Goal: Transaction & Acquisition: Purchase product/service

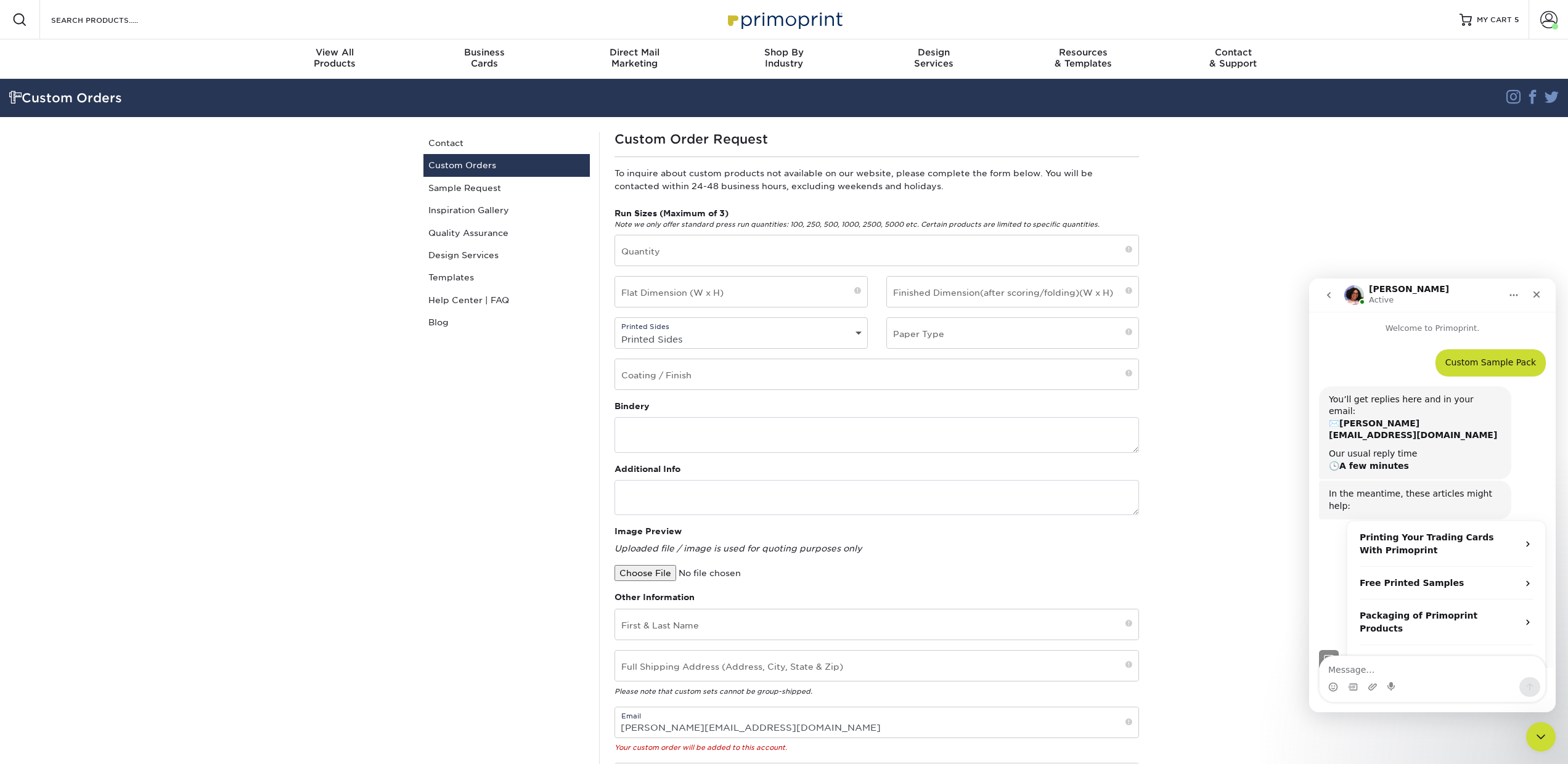
scroll to position [116, 0]
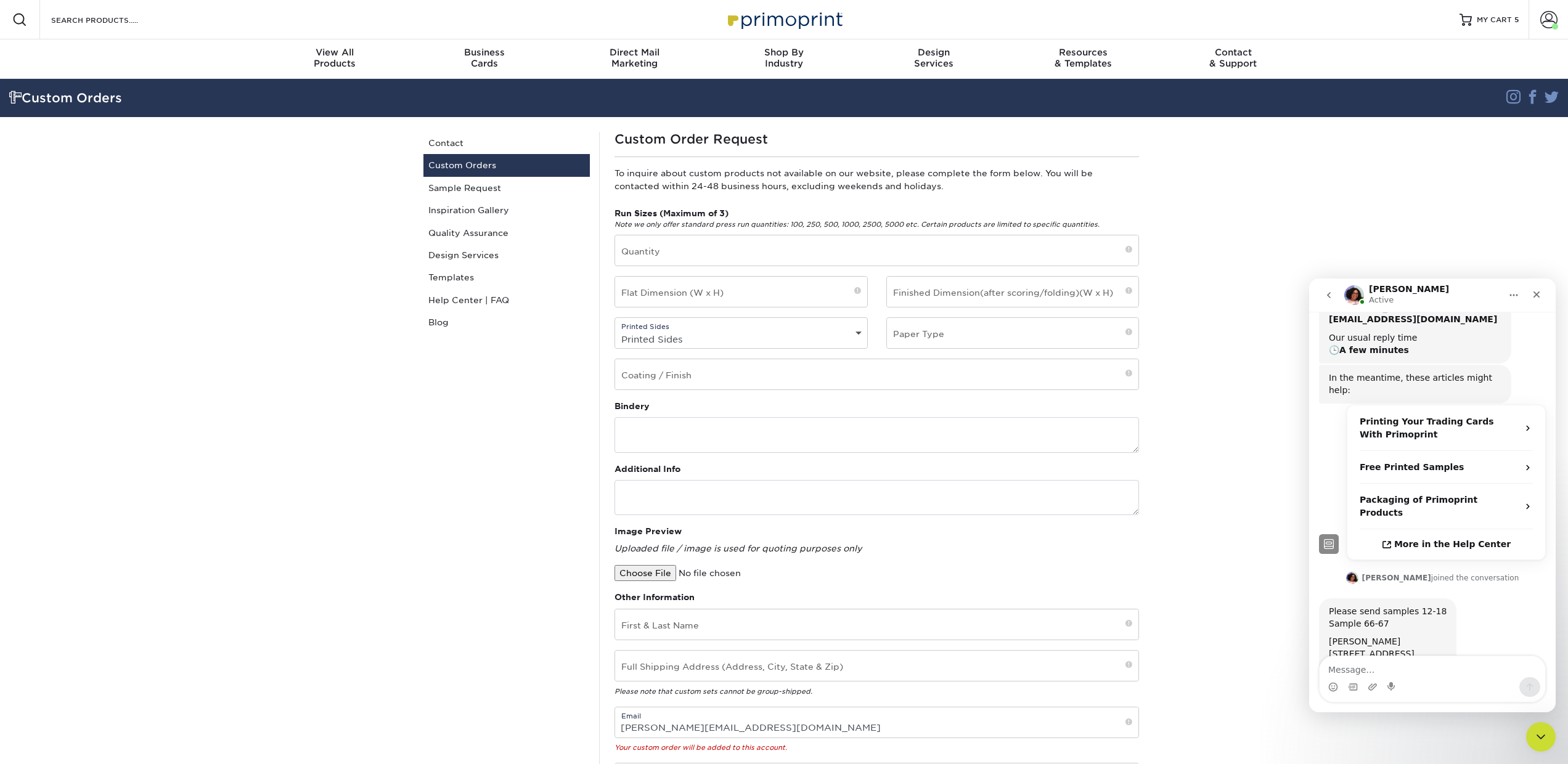
click at [82, 28] on div "Search Products" at bounding box center [105, 19] width 130 height 39
click at [63, 17] on input "Search Products" at bounding box center [110, 20] width 120 height 15
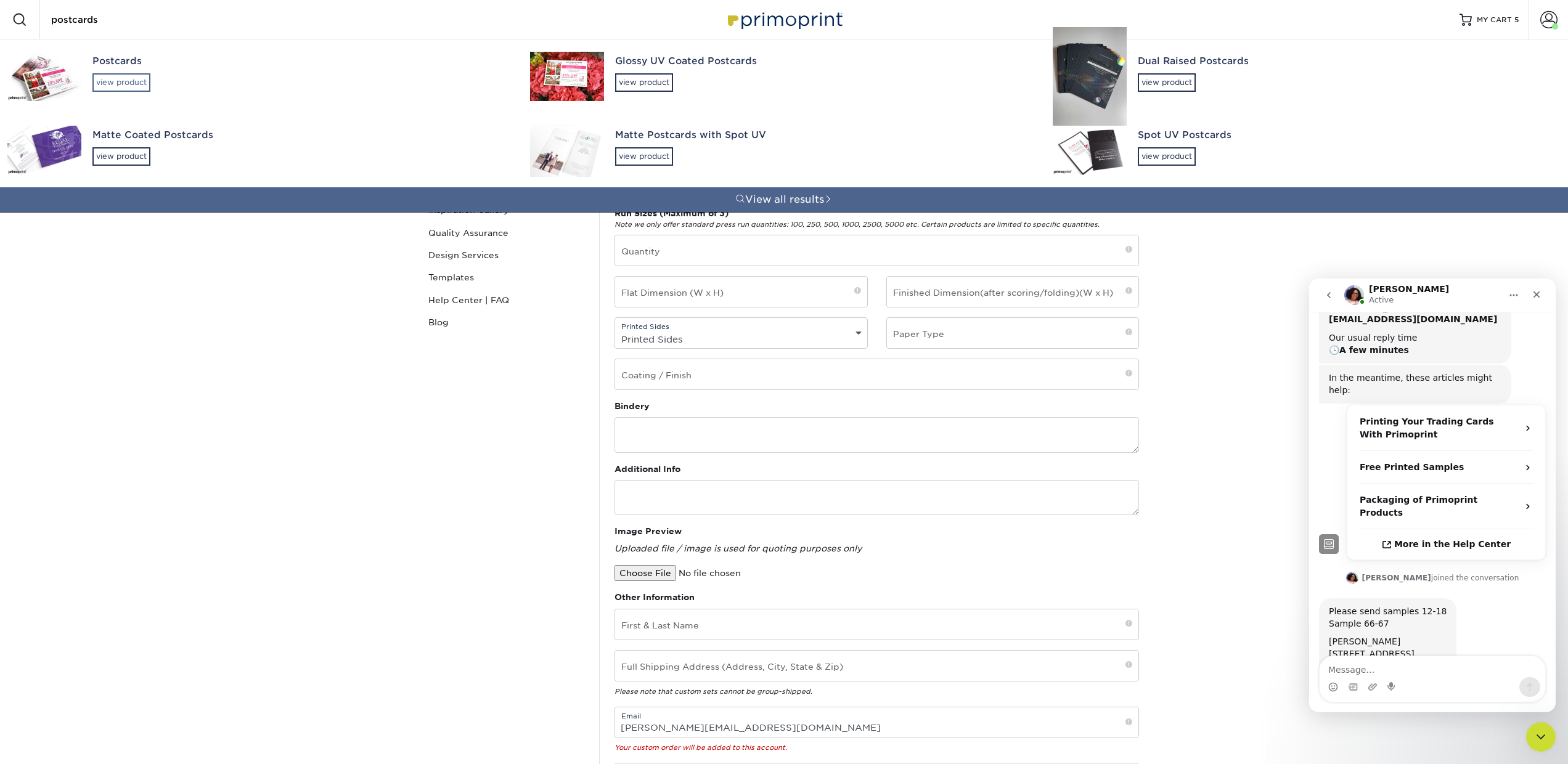
type input "postcards"
click at [112, 81] on div "view product" at bounding box center [121, 82] width 58 height 19
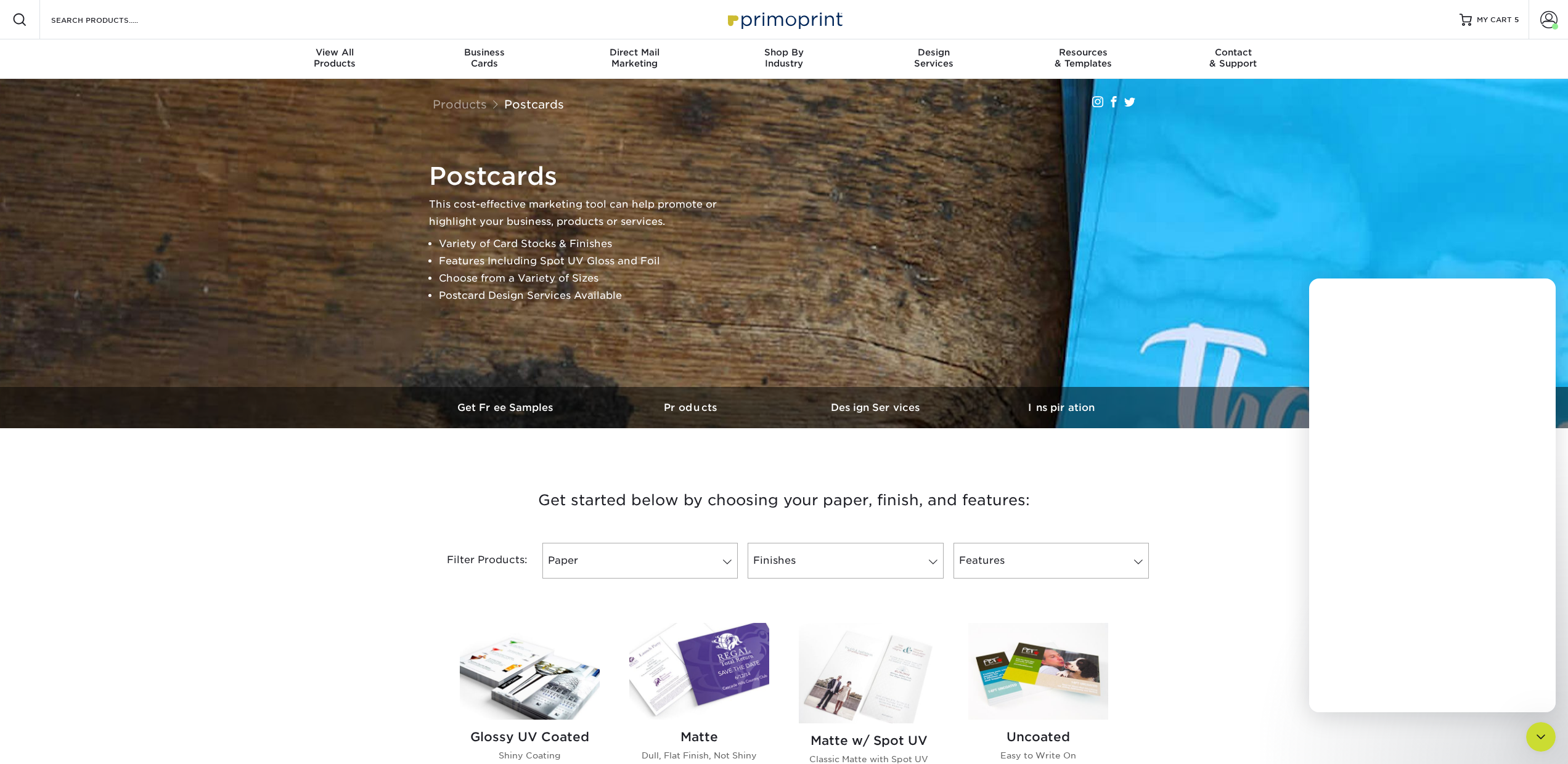
click at [567, 730] on h2 "Glossy UV Coated" at bounding box center [530, 737] width 140 height 15
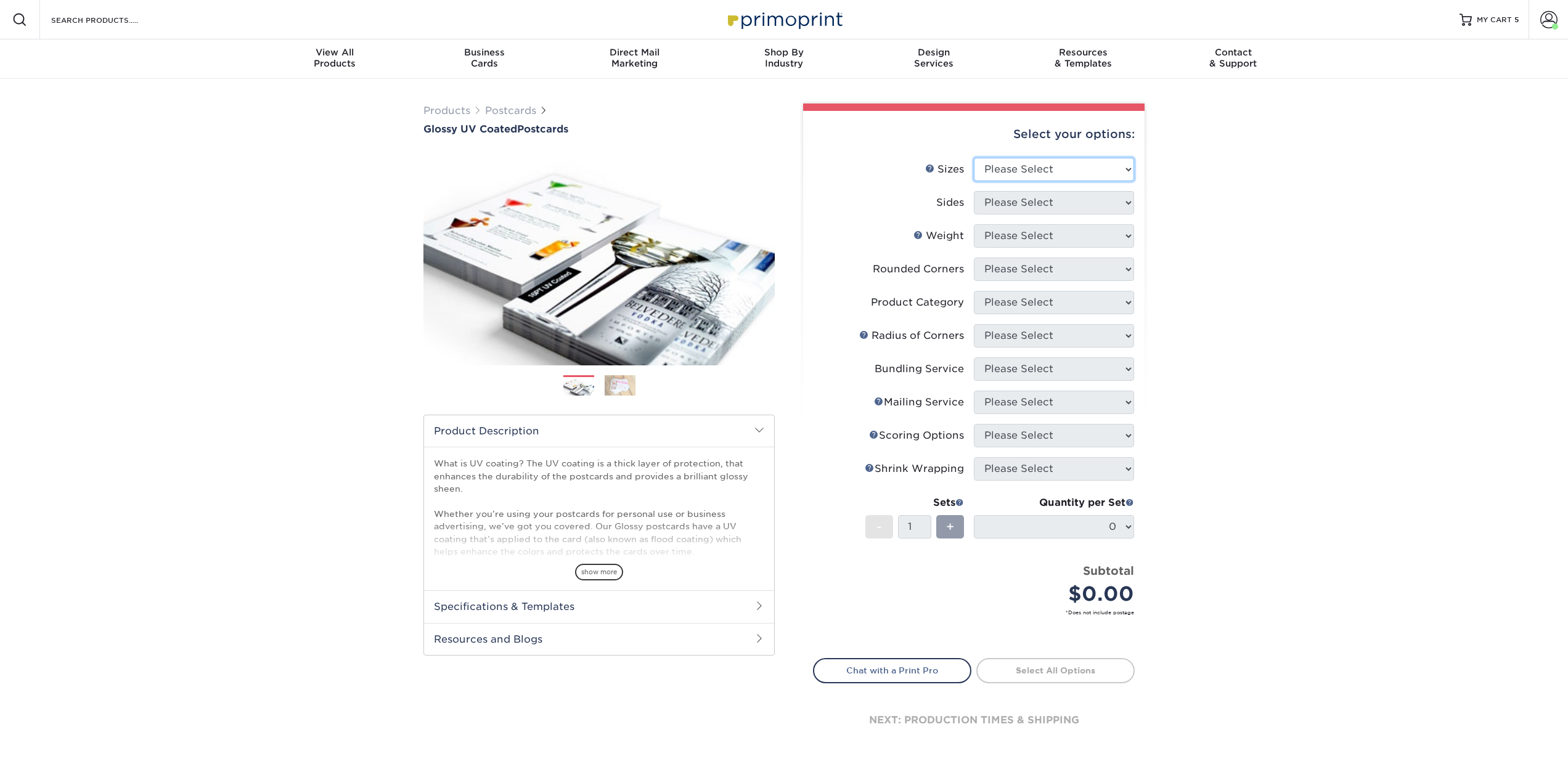
click at [992, 165] on select "Please Select 1.5" x 7" 2" x 4" 2" x 6" 2" x 7" 2" x 8" 2.12" x 5.5" 2.12" x 5.…" at bounding box center [1054, 169] width 161 height 23
click at [517, 107] on link "Postcards" at bounding box center [511, 110] width 51 height 12
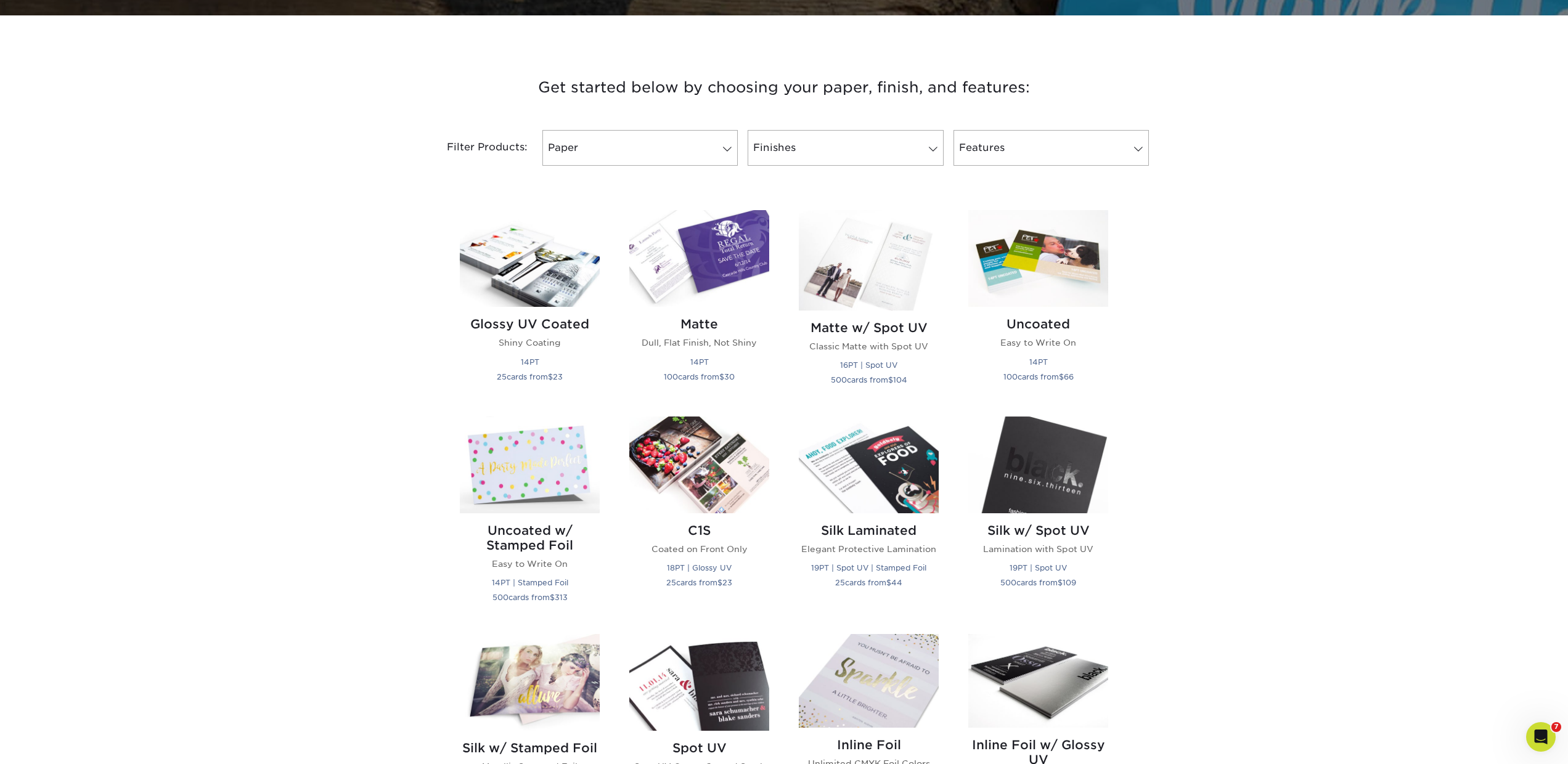
scroll to position [444, 0]
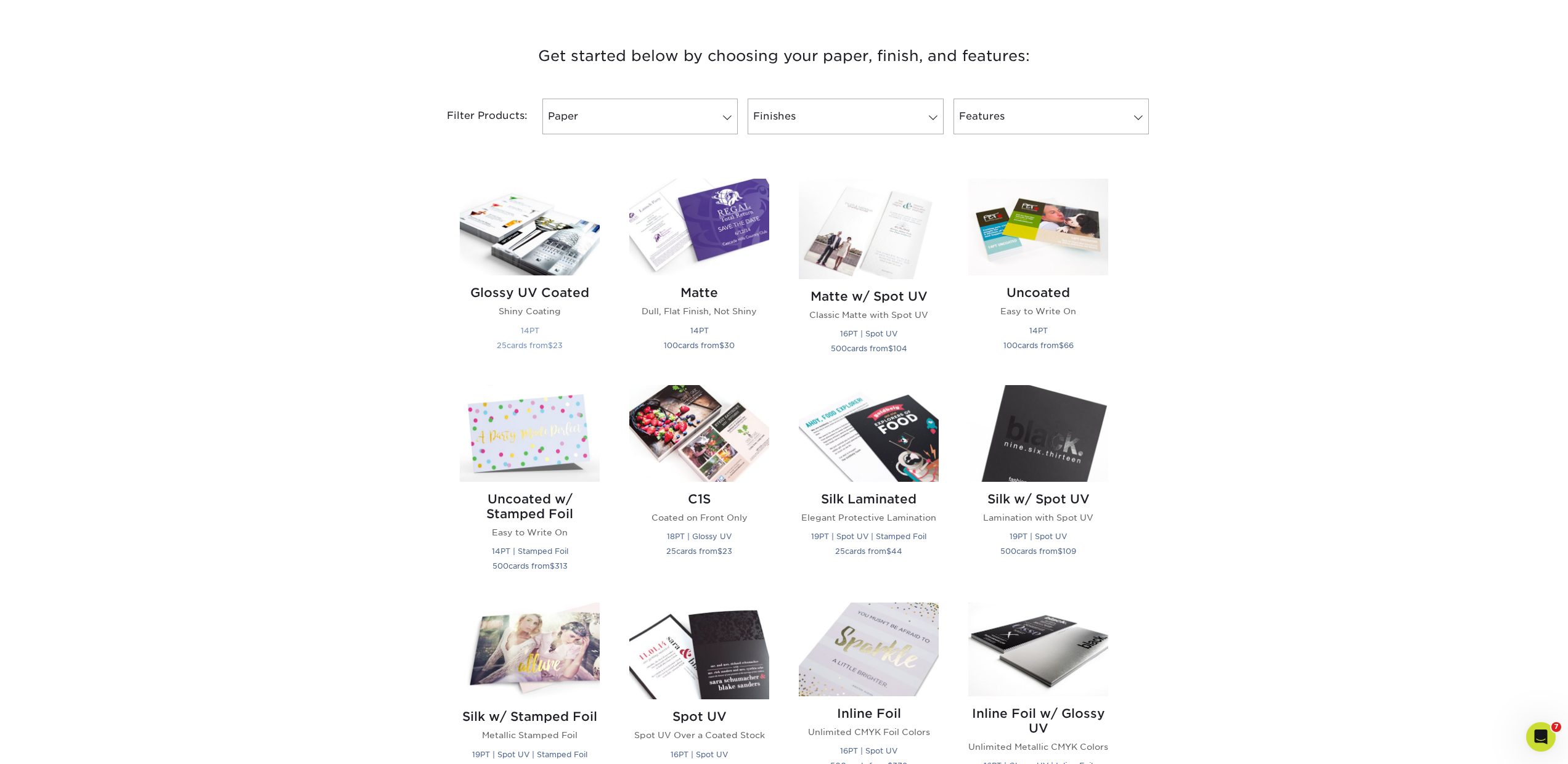
click at [575, 298] on h2 "Glossy UV Coated" at bounding box center [530, 293] width 140 height 15
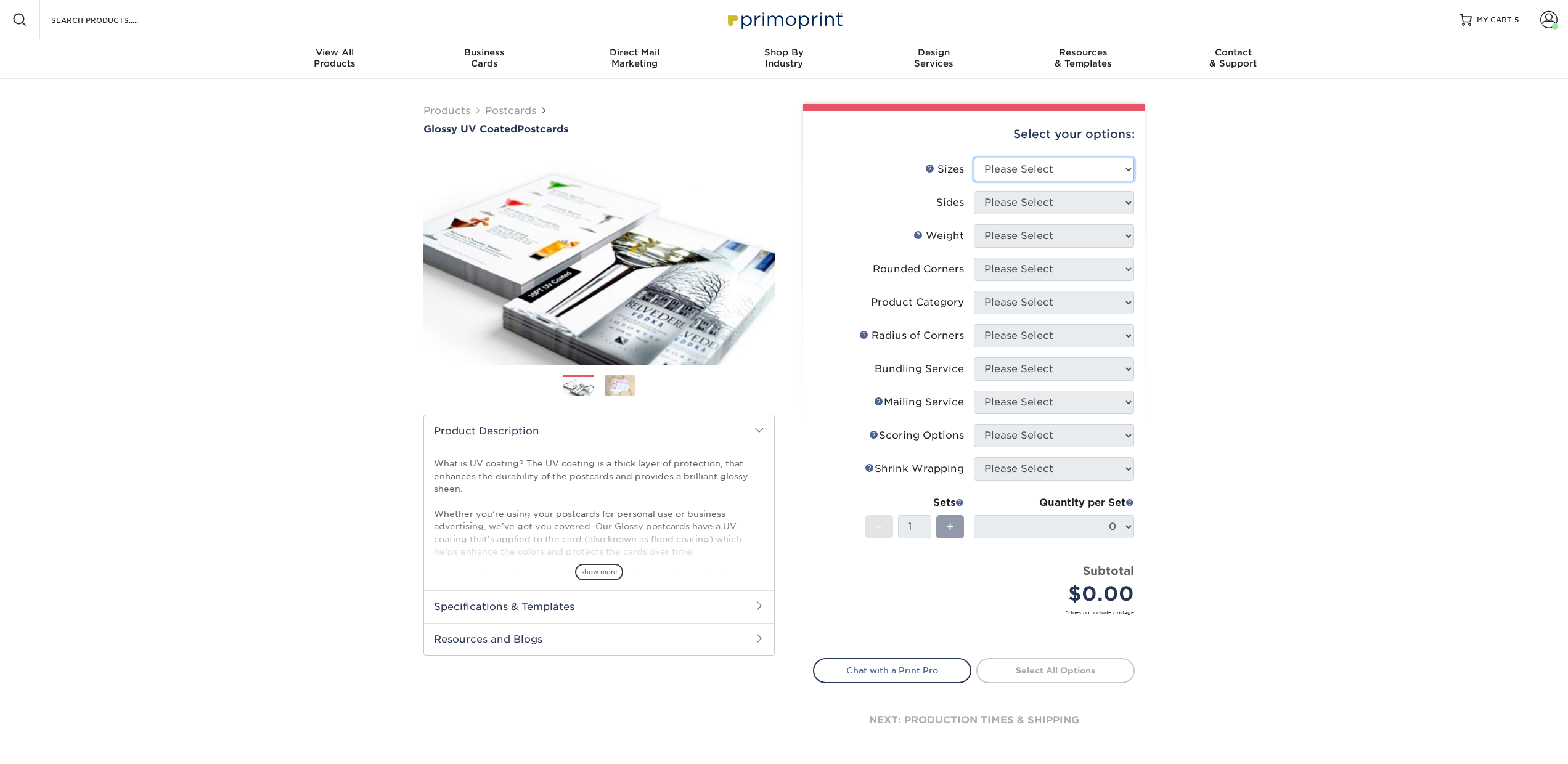
click at [996, 169] on select "Please Select 1.5" x 7" 2" x 4" 2" x 6" 2" x 7" 2" x 8" 2.12" x 5.5" 2.12" x 5.…" at bounding box center [1054, 169] width 161 height 23
select select "2.00x4.00"
click at [974, 158] on select "Please Select 1.5" x 7" 2" x 4" 2" x 6" 2" x 7" 2" x 8" 2.12" x 5.5" 2.12" x 5.…" at bounding box center [1054, 169] width 161 height 23
click at [1004, 202] on select "Please Select" at bounding box center [1054, 202] width 161 height 23
select select "13abbda7-1d64-4f25-8bb2-c179b224825d"
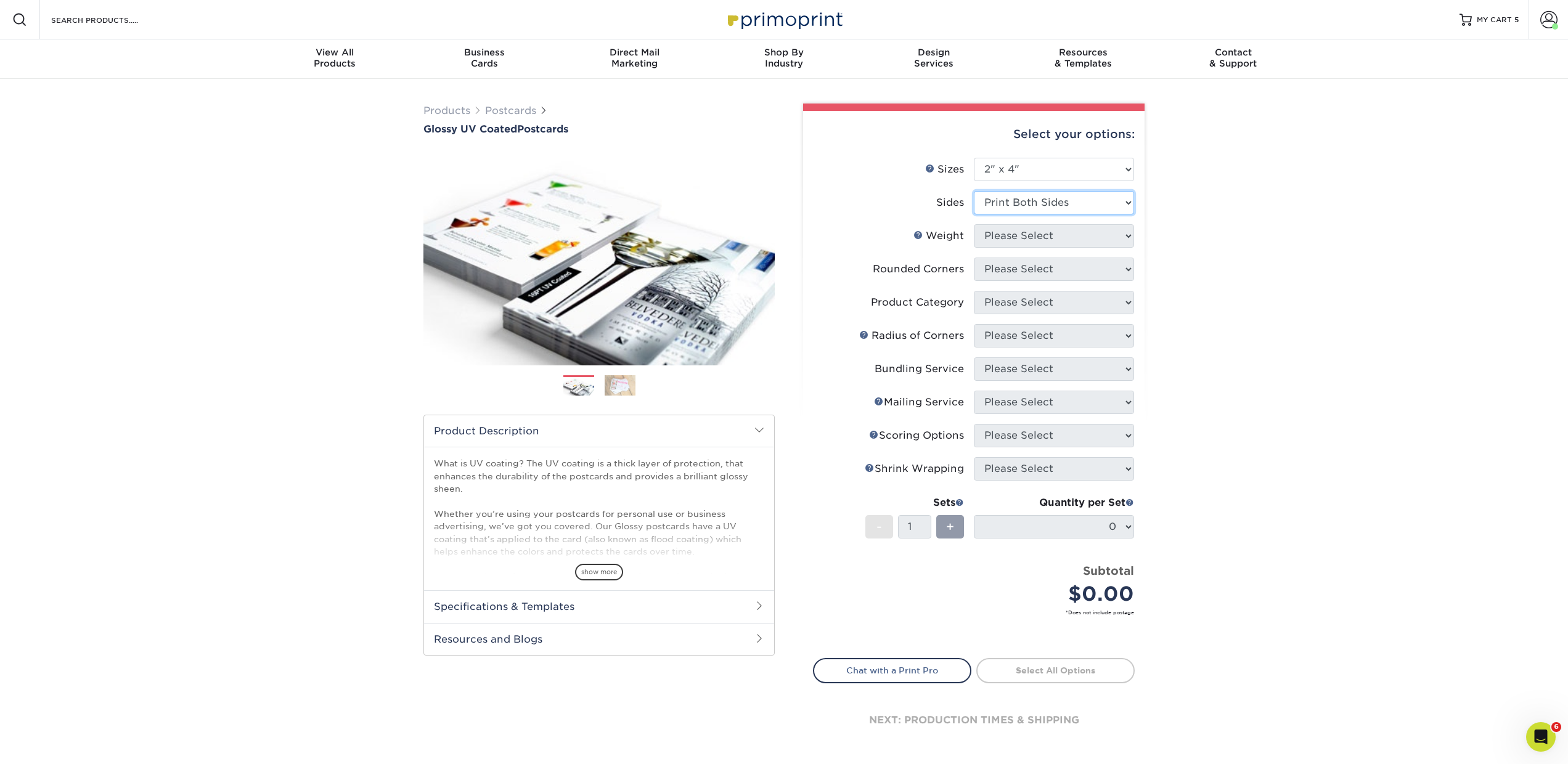
click at [974, 191] on select "Please Select Print Both Sides Print Front Only" at bounding box center [1054, 202] width 161 height 23
click at [995, 239] on select "Please Select" at bounding box center [1054, 236] width 161 height 23
select select "16PT"
click at [974, 224] on select "Please Select 16PT 14PT" at bounding box center [1054, 236] width 161 height 23
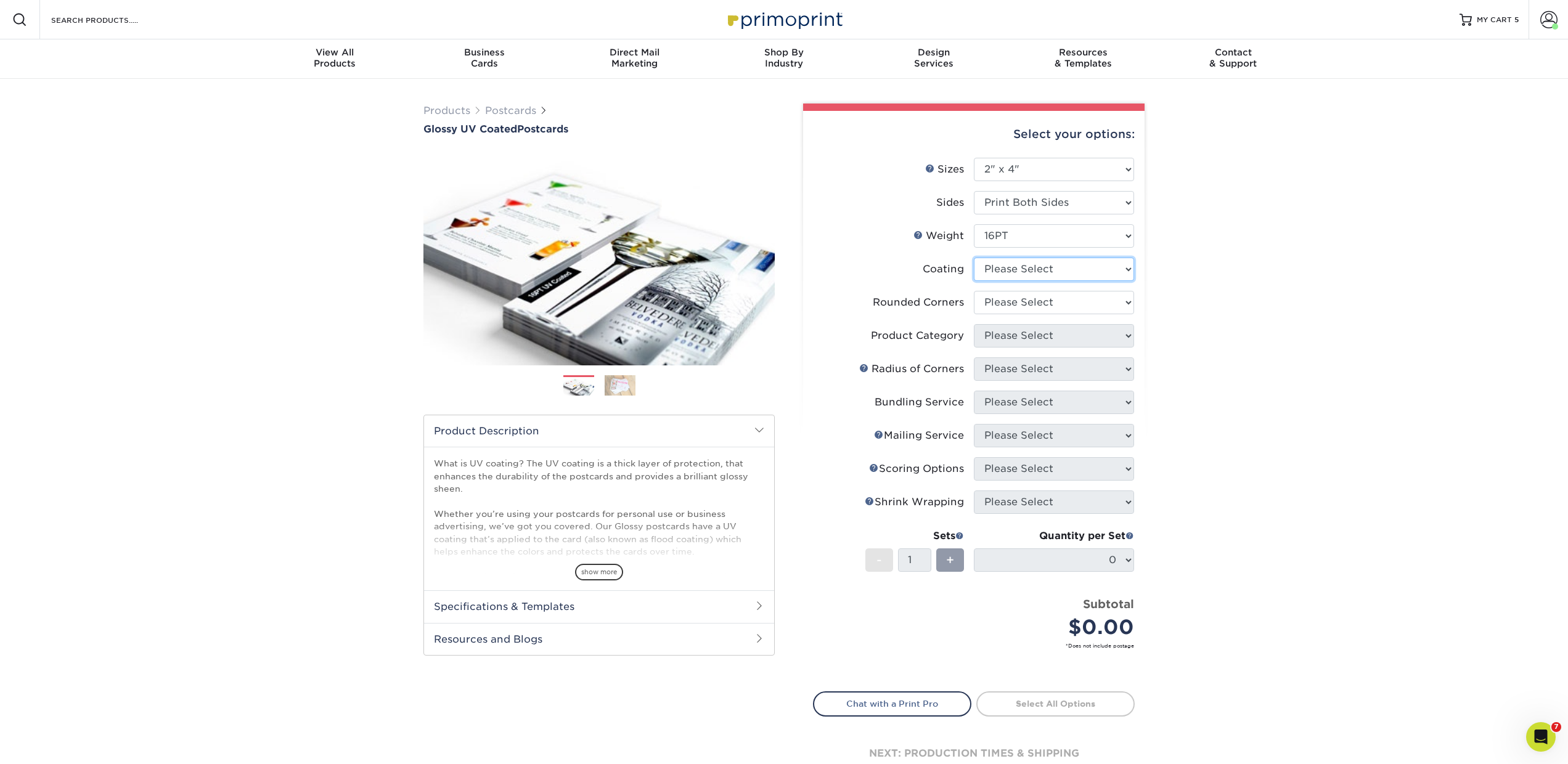
click at [990, 272] on select at bounding box center [1054, 269] width 161 height 23
click at [974, 257] on select at bounding box center [1054, 269] width 161 height 23
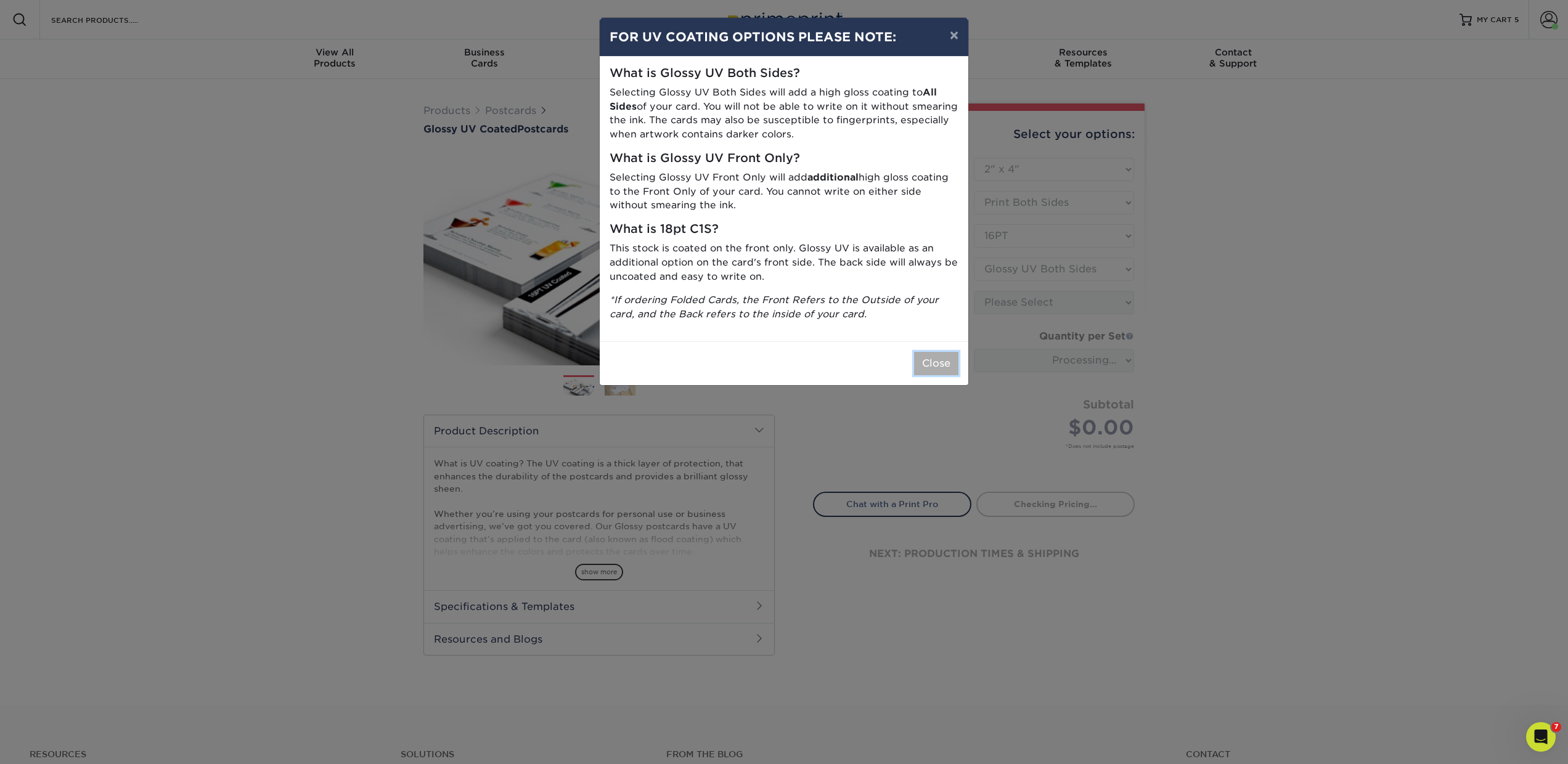
click at [947, 356] on button "Close" at bounding box center [936, 363] width 45 height 23
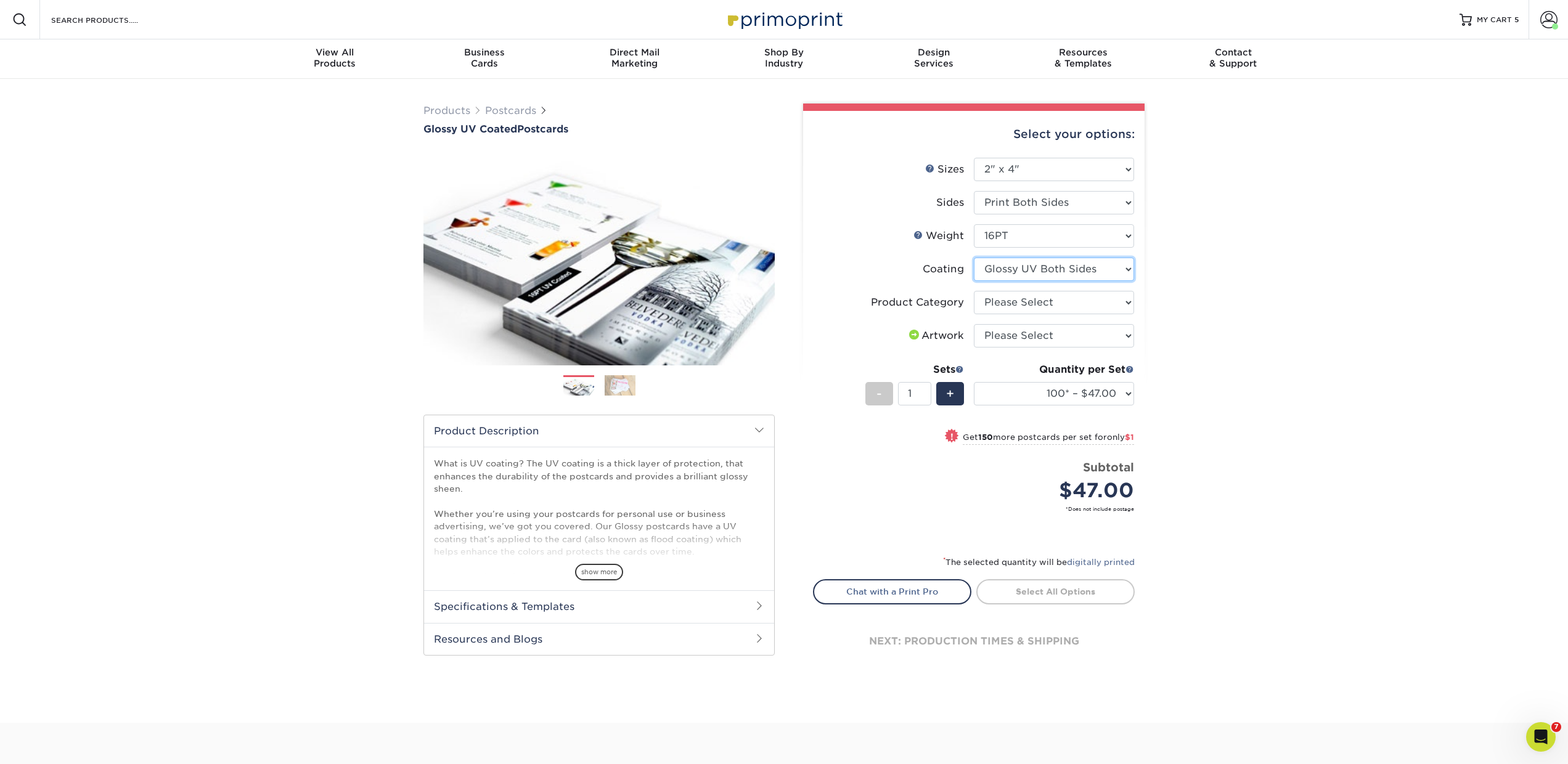
click at [993, 265] on select at bounding box center [1054, 269] width 161 height 23
select select "1e8116af-acfc-44b1-83dc-8181aa338834"
click at [974, 257] on select at bounding box center [1054, 269] width 161 height 23
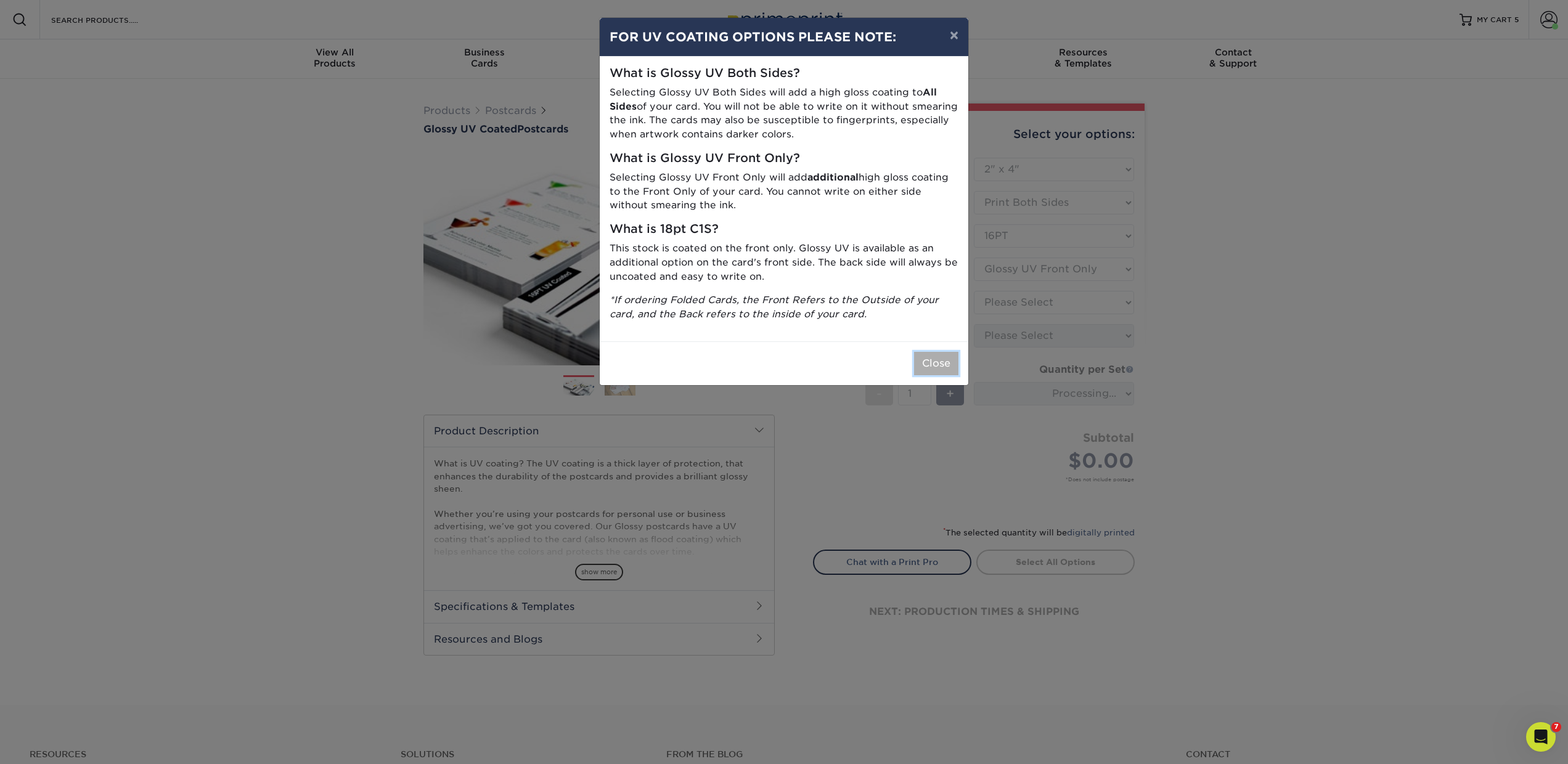
click at [946, 360] on button "Close" at bounding box center [936, 363] width 45 height 23
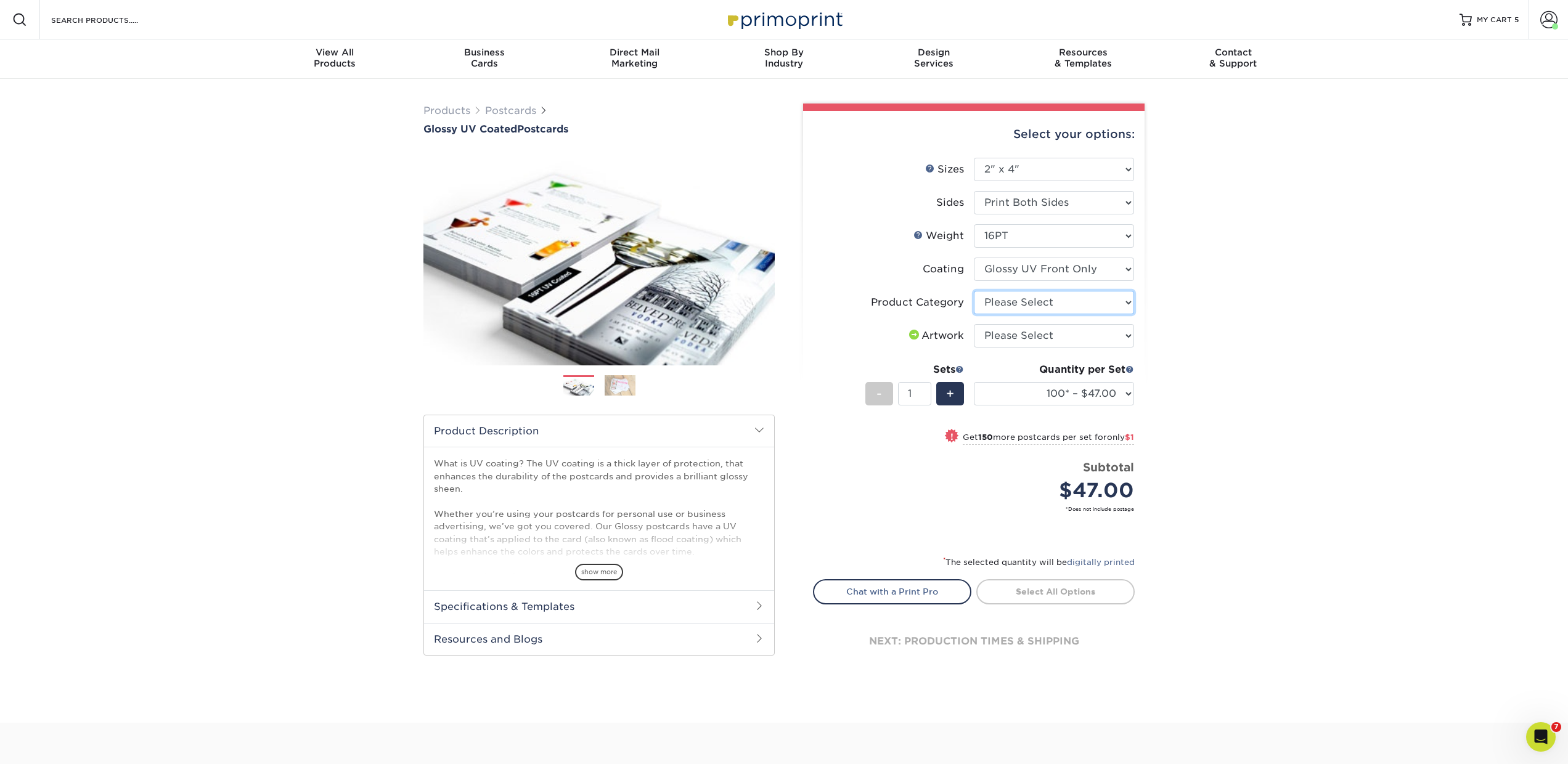
click at [1001, 306] on select "Please Select Postcards" at bounding box center [1054, 302] width 161 height 23
select select "9b7272e0-d6c8-4c3c-8e97-d3a1bcdab858"
click at [974, 291] on select "Please Select Postcards" at bounding box center [1054, 302] width 161 height 23
click at [996, 245] on select "Please Select 16PT 14PT" at bounding box center [1054, 236] width 161 height 23
select select "14PT"
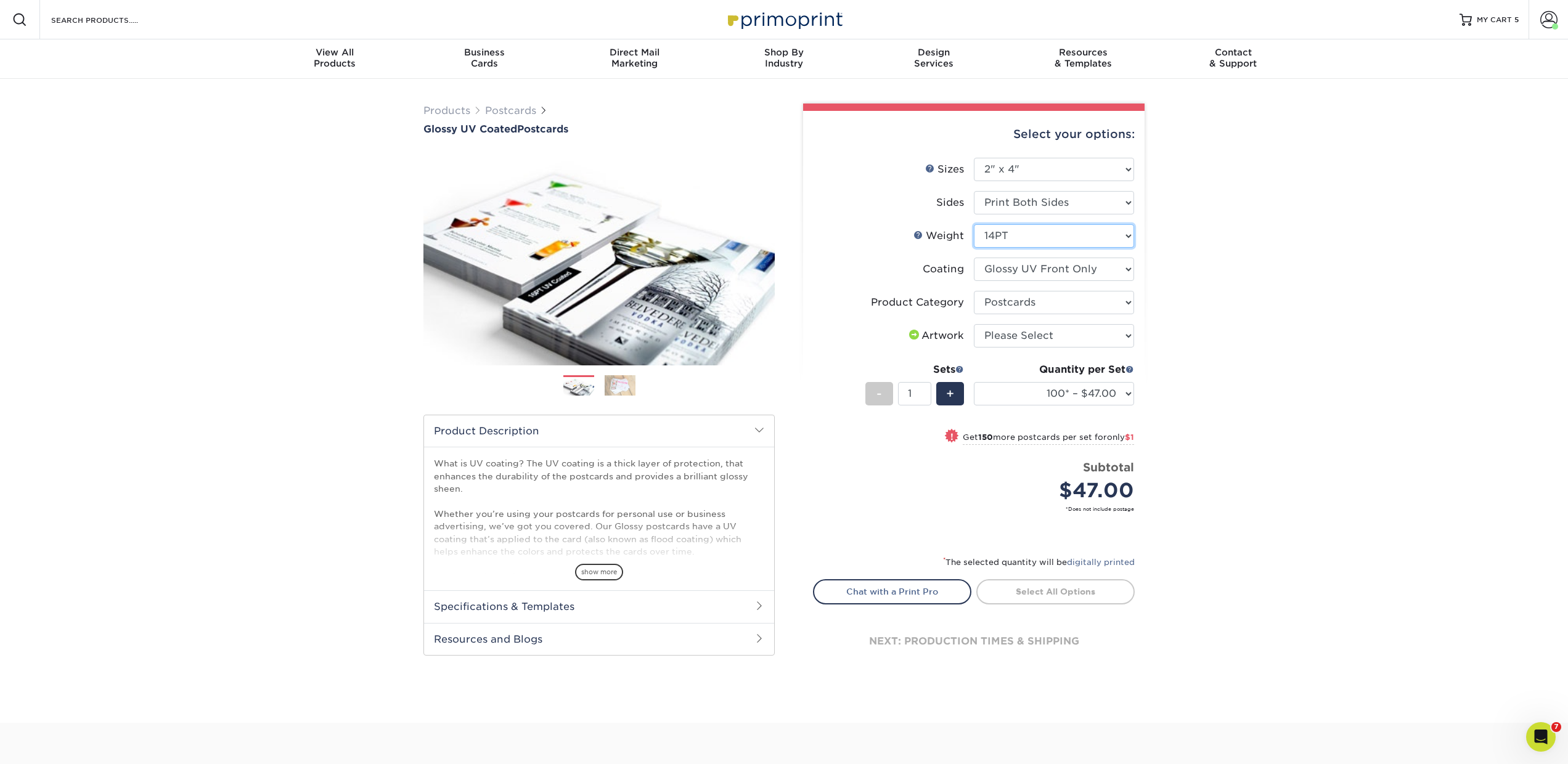
click at [974, 224] on select "Please Select 16PT 14PT" at bounding box center [1054, 236] width 161 height 23
select select "-1"
select select
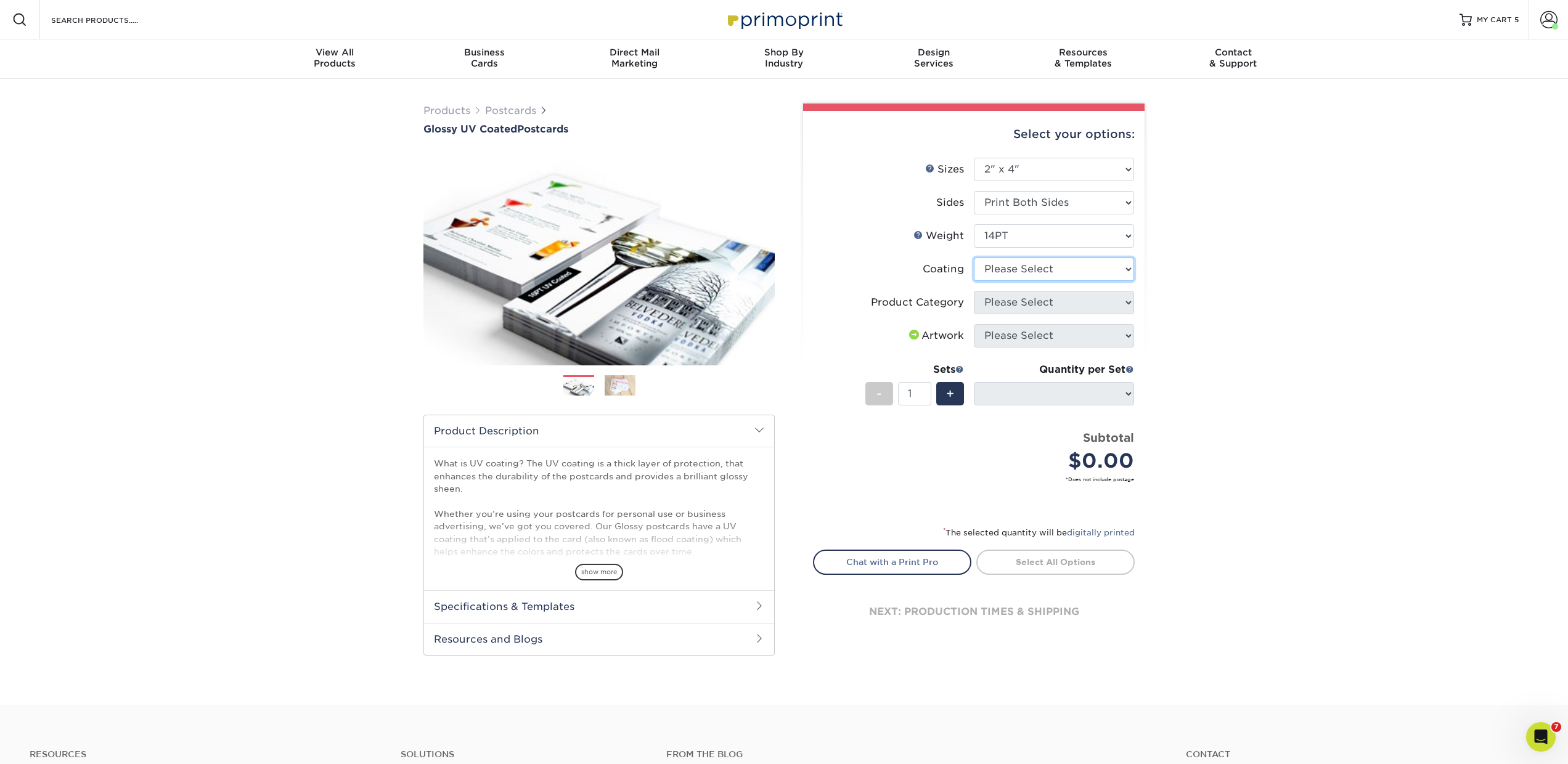
click at [994, 272] on select at bounding box center [1054, 269] width 161 height 23
select select "1e8116af-acfc-44b1-83dc-8181aa338834"
click at [974, 257] on select at bounding box center [1054, 269] width 161 height 23
select select "-1"
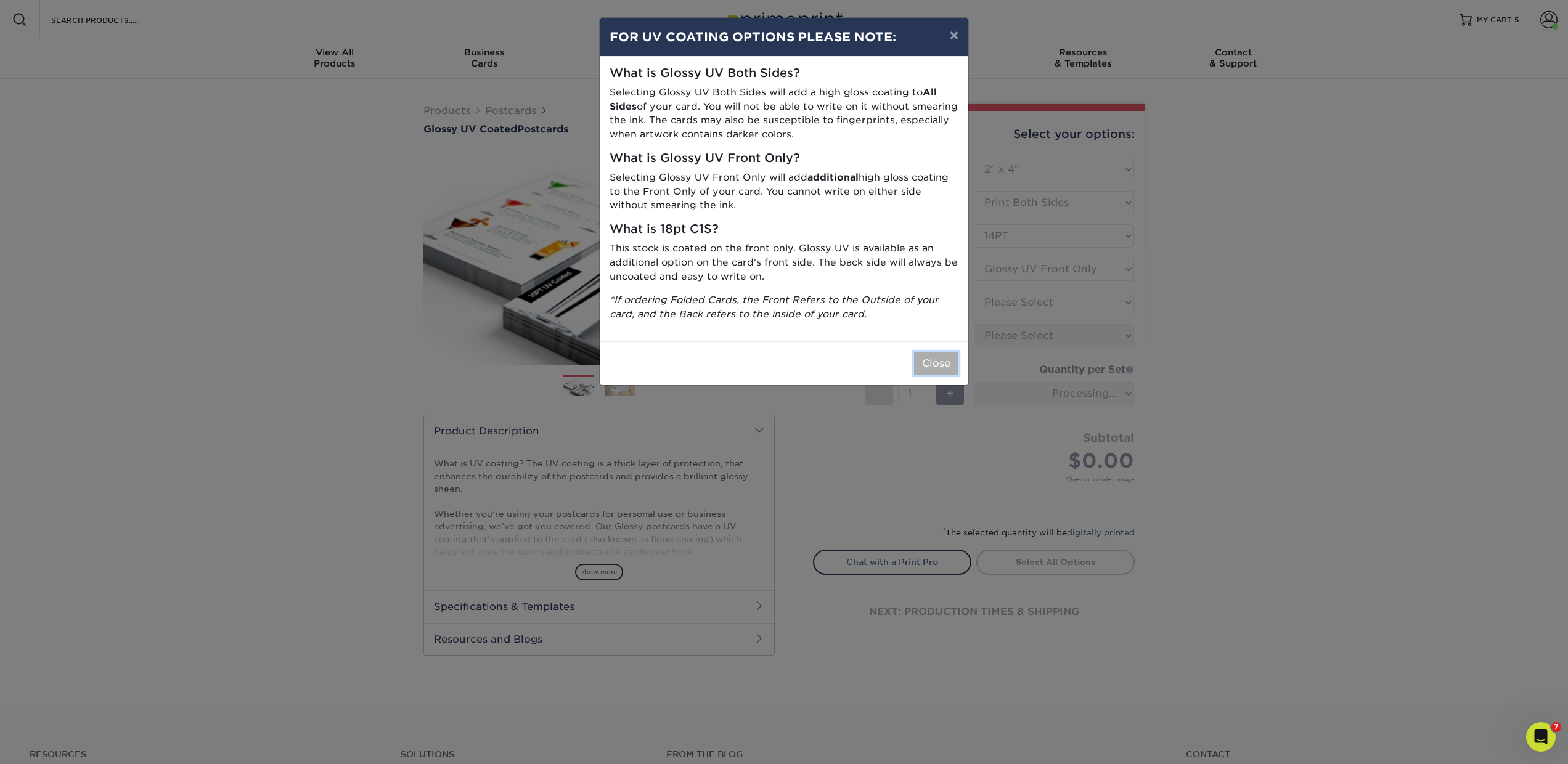
click at [924, 363] on button "Close" at bounding box center [936, 363] width 45 height 23
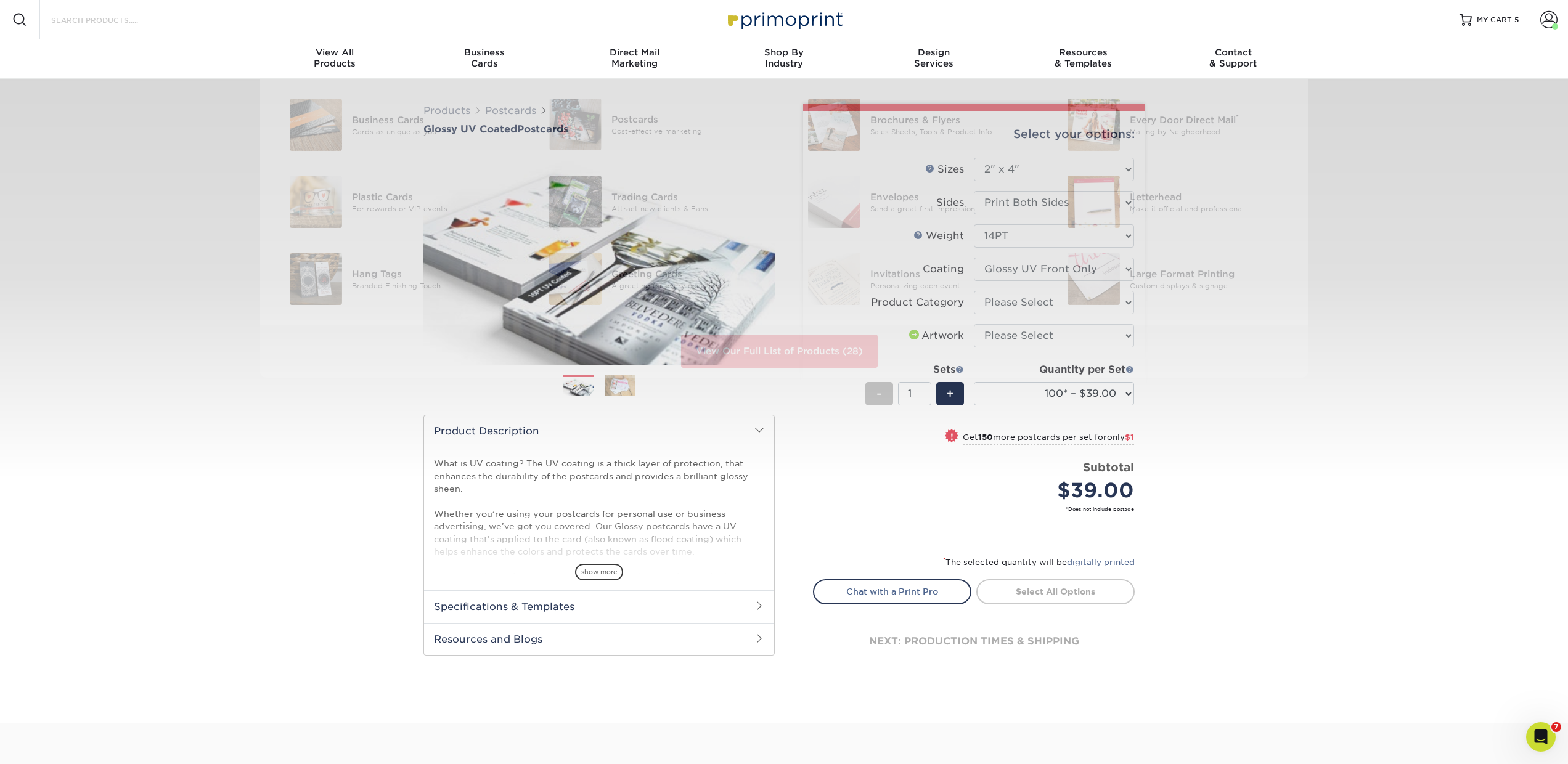
click at [116, 26] on input "Search Products" at bounding box center [110, 20] width 120 height 15
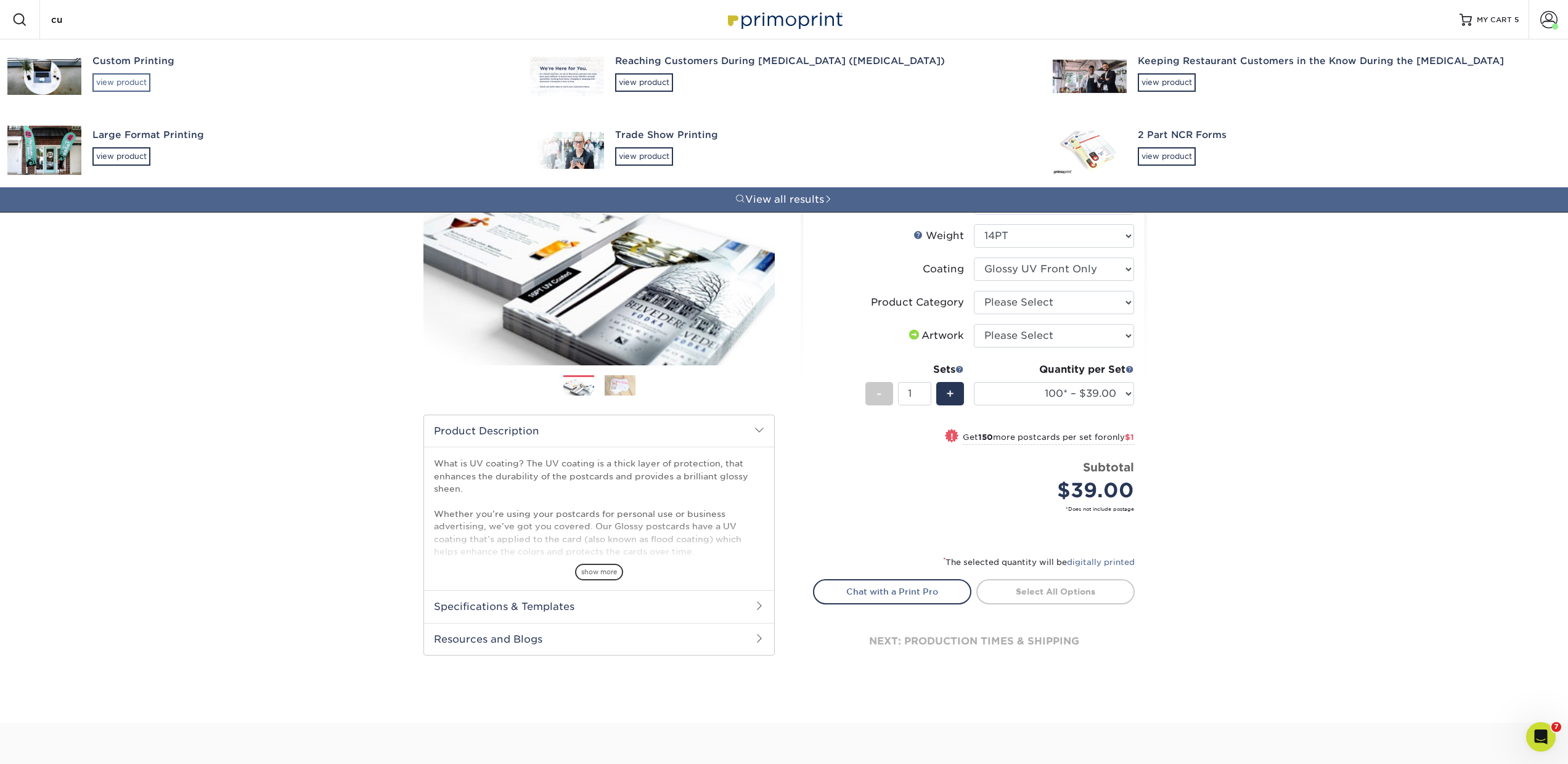
type input "cu"
click at [148, 82] on div "view product" at bounding box center [121, 82] width 58 height 19
